Goal: Obtain resource: Download file/media

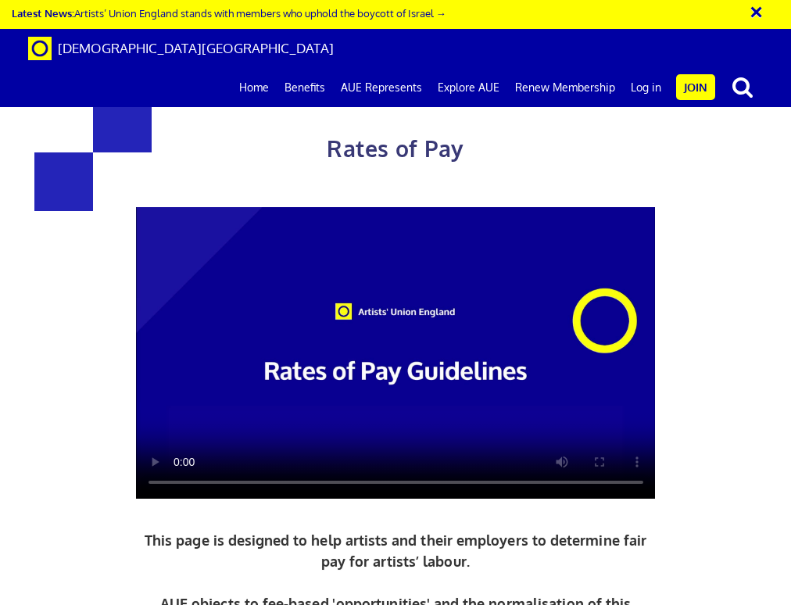
scroll to position [796, 0]
drag, startPoint x: 627, startPoint y: 257, endPoint x: 427, endPoint y: 270, distance: 201.2
copy h3 "£387.21 a day"
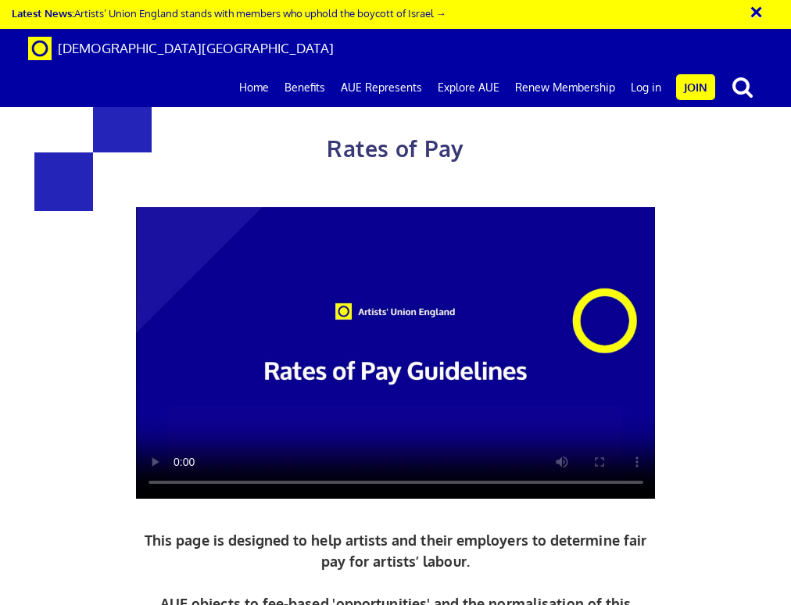
drag, startPoint x: 653, startPoint y: 412, endPoint x: 434, endPoint y: 420, distance: 219.6
copy body "lead artist/project manager"
drag, startPoint x: 655, startPoint y: 412, endPoint x: 559, endPoint y: 391, distance: 98.4
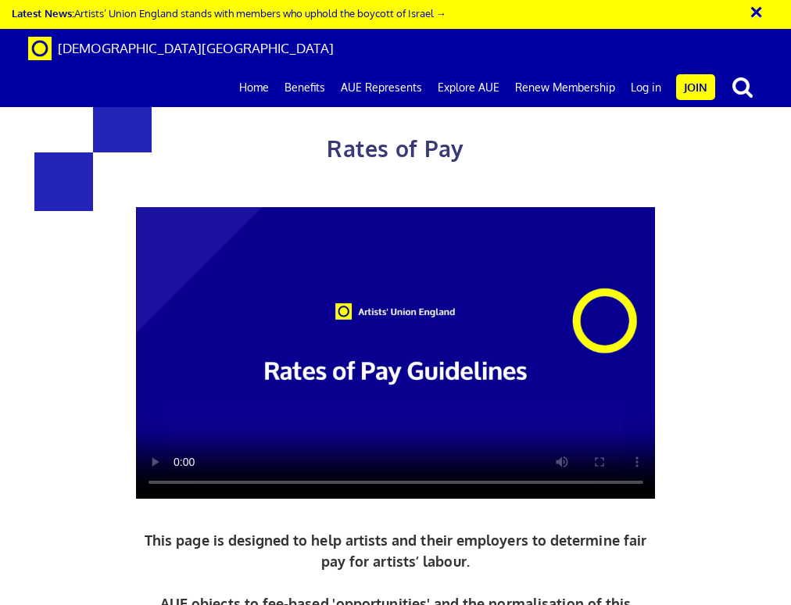
copy span "5+ years experience £278.09 a day"
